Goal: Communication & Community: Answer question/provide support

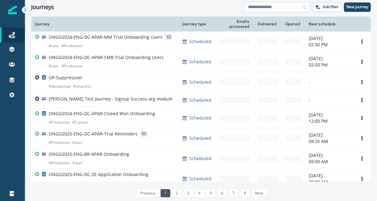
click at [279, 5] on input at bounding box center [276, 7] width 65 height 10
type input "**********"
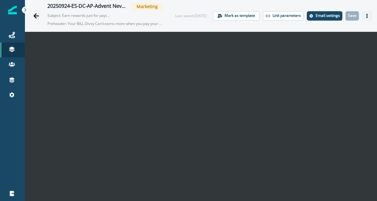
click at [368, 15] on icon "Actions" at bounding box center [367, 16] width 4 height 4
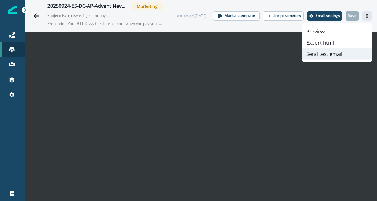
click at [329, 54] on button "Send test email" at bounding box center [336, 53] width 69 height 11
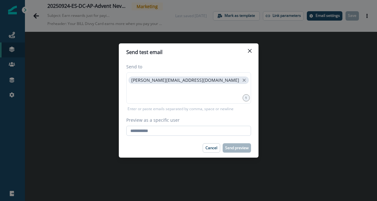
click at [196, 126] on input "Preview as a specific user" at bounding box center [188, 131] width 125 height 10
type input "**********"
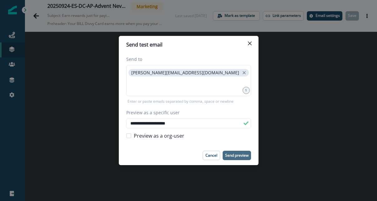
click at [234, 154] on p "Send preview" at bounding box center [236, 155] width 23 height 4
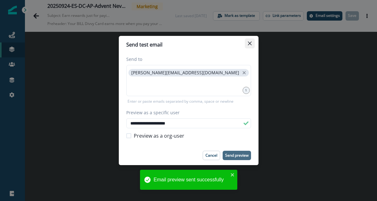
click at [251, 43] on icon "Close" at bounding box center [250, 43] width 4 height 4
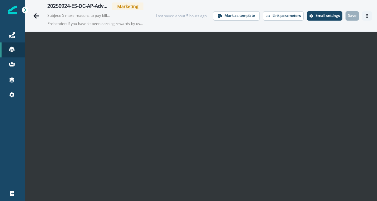
click at [367, 14] on icon "Actions" at bounding box center [366, 16] width 1 height 4
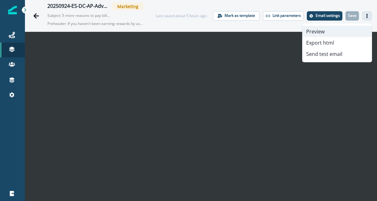
click at [322, 32] on button "Preview" at bounding box center [336, 31] width 69 height 11
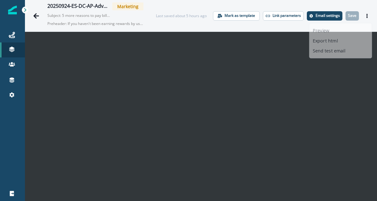
scroll to position [10, 0]
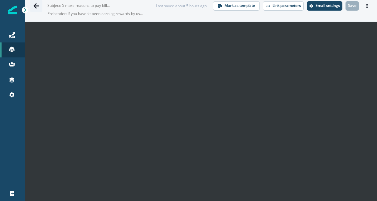
click at [40, 7] on button "Go back" at bounding box center [36, 6] width 12 height 12
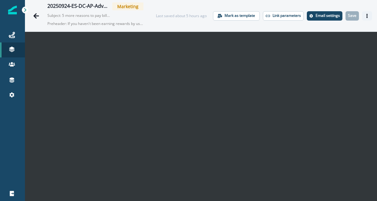
click at [368, 15] on icon "Actions" at bounding box center [367, 16] width 4 height 4
click at [367, 14] on icon "Actions" at bounding box center [367, 16] width 4 height 4
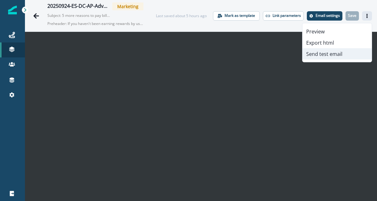
click at [327, 55] on button "Send test email" at bounding box center [336, 53] width 69 height 11
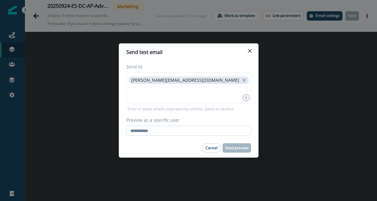
click at [186, 133] on input "Preview as a specific user" at bounding box center [188, 131] width 125 height 10
type input "**********"
click at [209, 142] on footer "Cancel Send preview" at bounding box center [189, 147] width 140 height 19
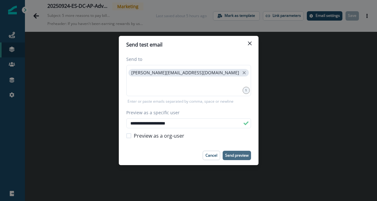
click at [236, 155] on p "Send preview" at bounding box center [236, 155] width 23 height 4
click at [249, 41] on icon "Close" at bounding box center [250, 43] width 4 height 4
